Goal: Transaction & Acquisition: Purchase product/service

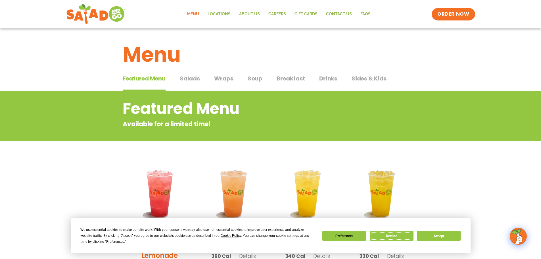
click at [380, 234] on button "Decline" at bounding box center [392, 236] width 44 height 10
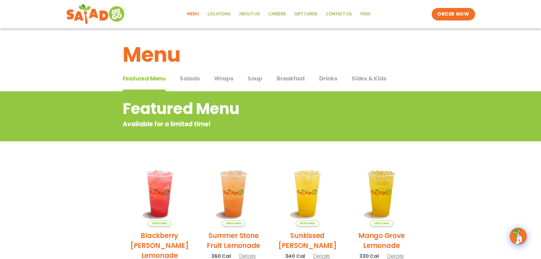
click at [190, 82] on span "Salads" at bounding box center [190, 78] width 20 height 9
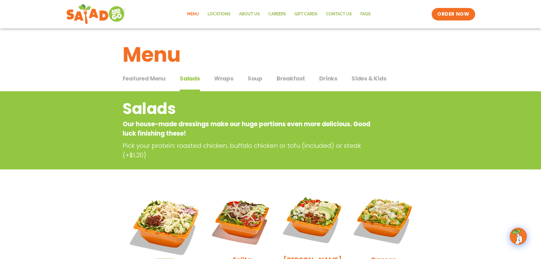
click at [216, 78] on span "Wraps" at bounding box center [223, 78] width 19 height 9
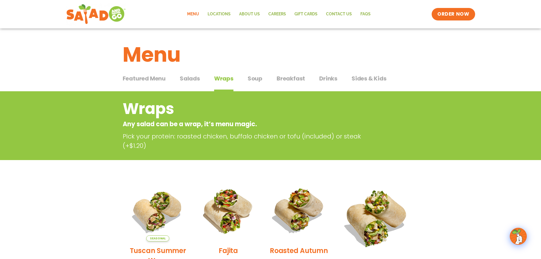
click at [260, 80] on span "Soup" at bounding box center [255, 78] width 15 height 9
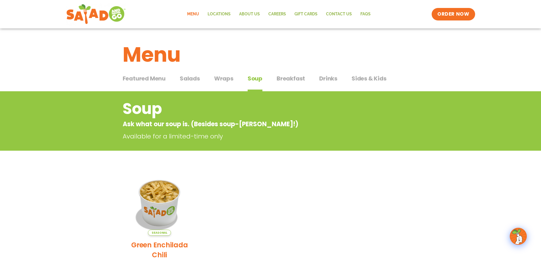
click at [326, 82] on span "Drinks" at bounding box center [328, 78] width 18 height 9
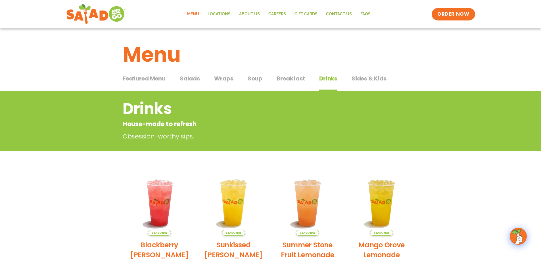
click at [252, 79] on span "Soup" at bounding box center [255, 78] width 15 height 9
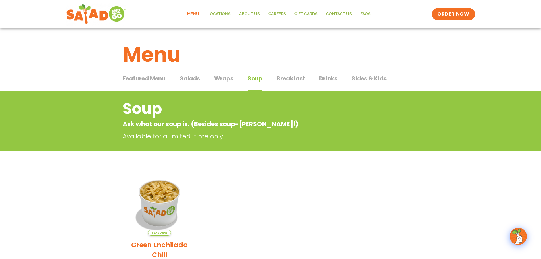
click at [278, 80] on span "Breakfast" at bounding box center [291, 78] width 28 height 9
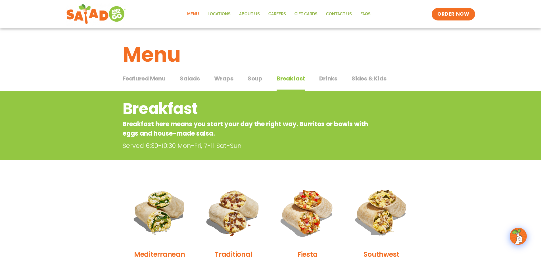
click at [193, 78] on span "Salads" at bounding box center [190, 78] width 20 height 9
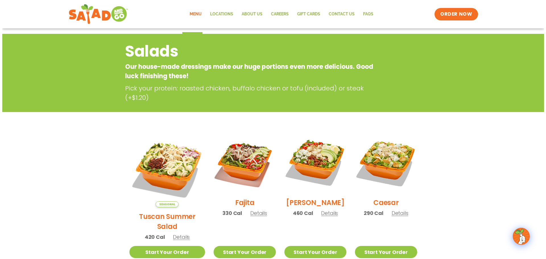
scroll to position [57, 0]
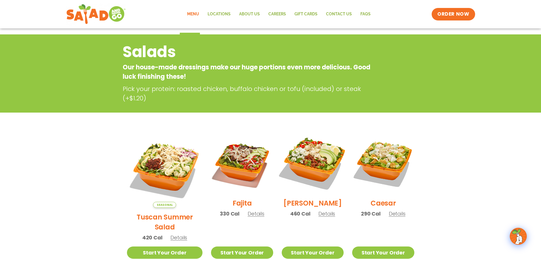
click at [303, 158] on img at bounding box center [313, 162] width 73 height 73
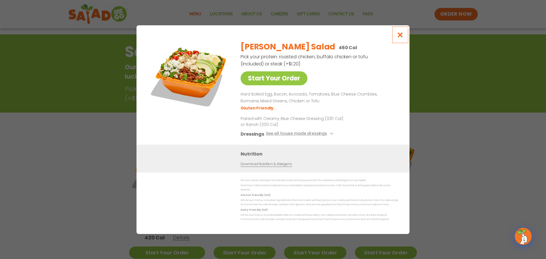
click at [397, 38] on icon "Close modal" at bounding box center [399, 35] width 7 height 6
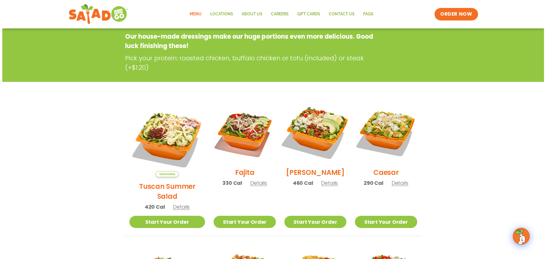
scroll to position [91, 0]
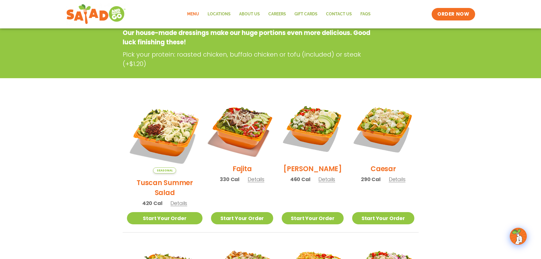
click at [247, 136] on img at bounding box center [242, 128] width 73 height 73
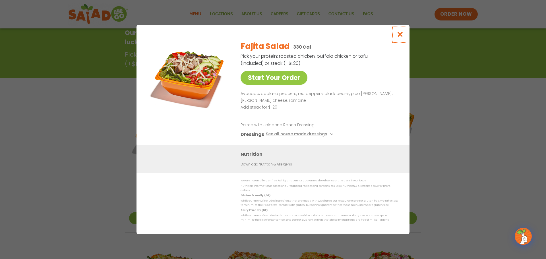
click at [400, 37] on icon "Close modal" at bounding box center [399, 34] width 7 height 6
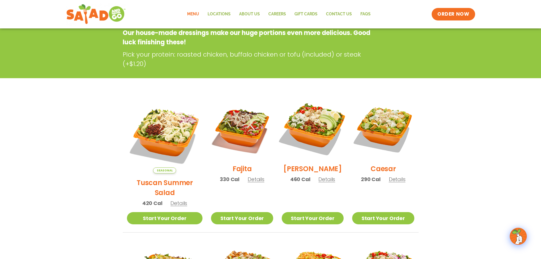
click at [322, 136] on img at bounding box center [313, 128] width 73 height 73
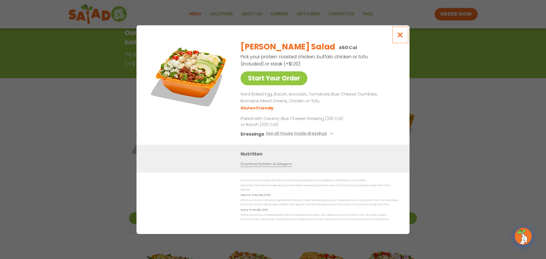
click at [397, 38] on icon "Close modal" at bounding box center [399, 35] width 7 height 6
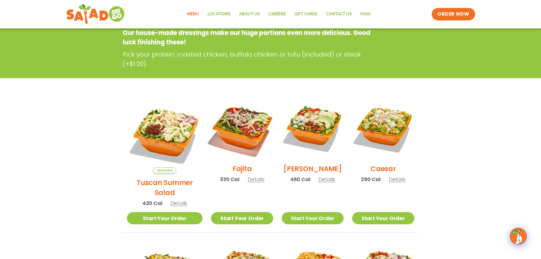
click at [236, 129] on img at bounding box center [242, 128] width 73 height 73
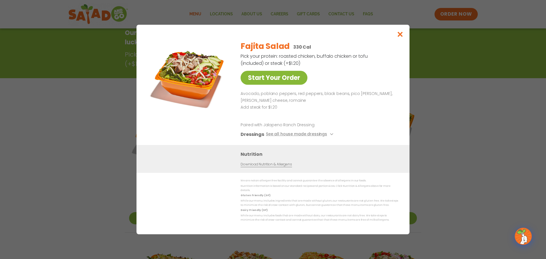
click at [286, 82] on link "Start Your Order" at bounding box center [273, 78] width 67 height 14
